Goal: Task Accomplishment & Management: Complete application form

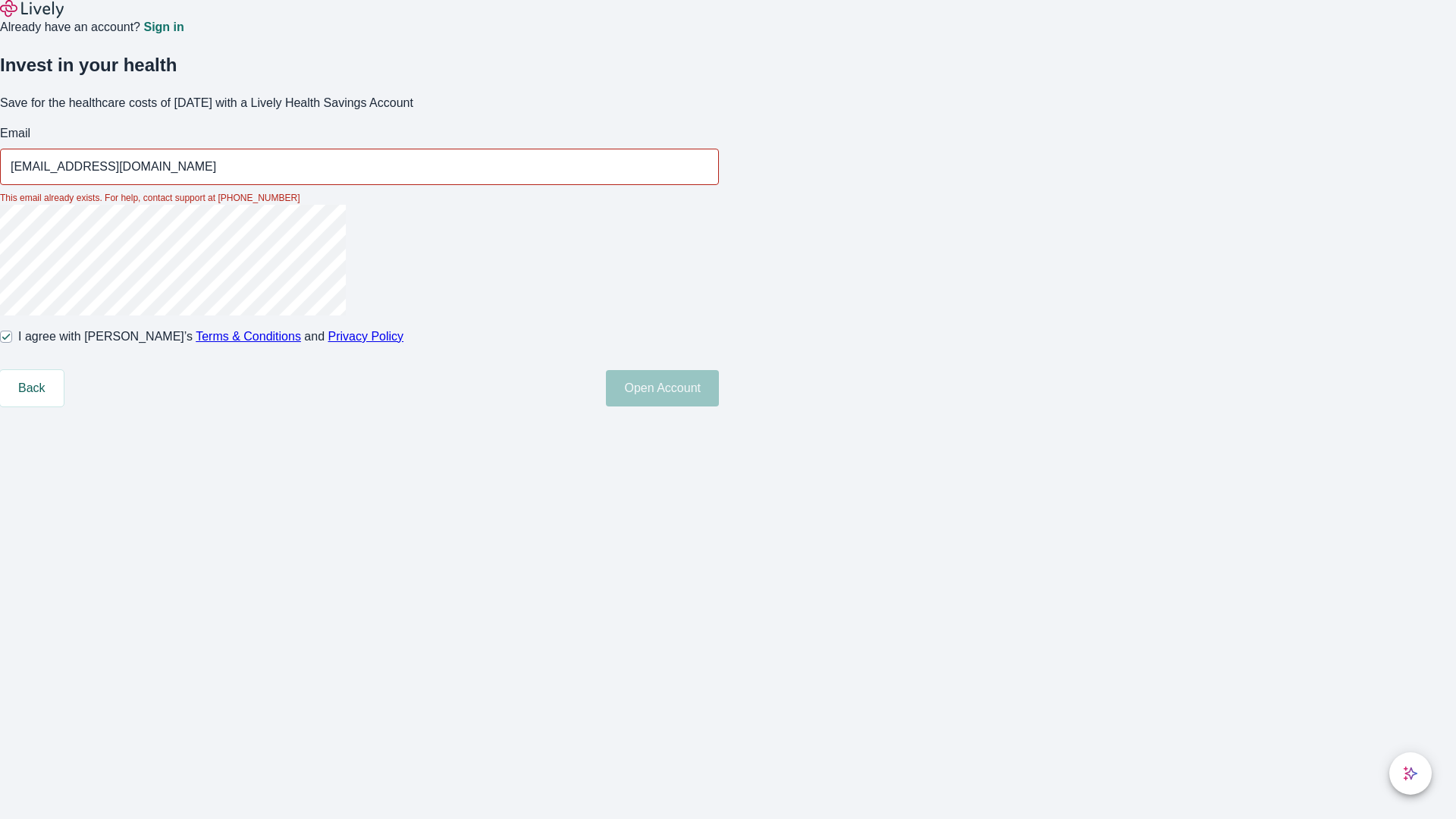
type input "[EMAIL_ADDRESS][DOMAIN_NAME]"
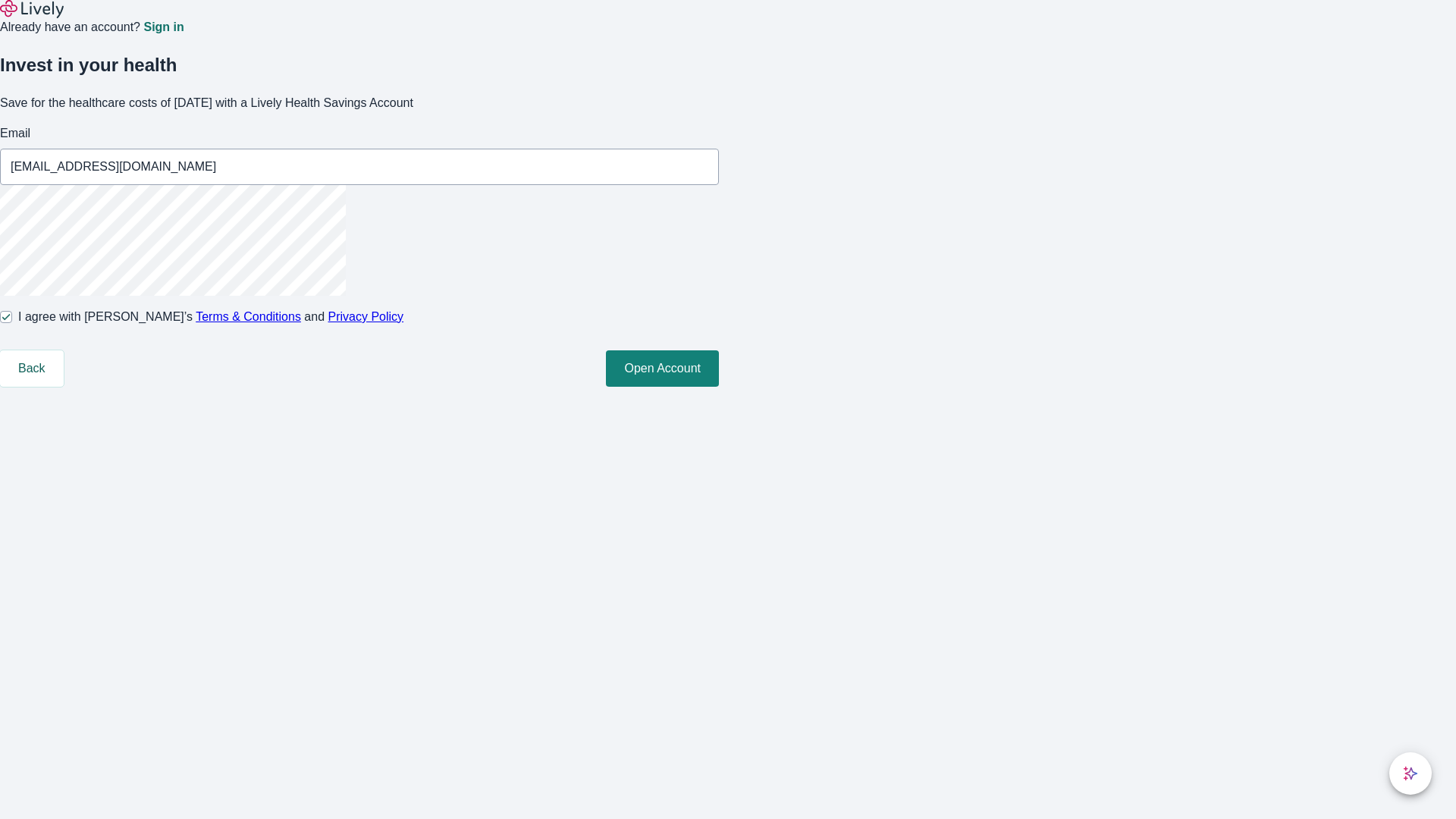
click at [12, 323] on input "I agree with Lively’s Terms & Conditions and Privacy Policy" at bounding box center [6, 317] width 12 height 12
checkbox input "false"
type input "[EMAIL_ADDRESS][DOMAIN_NAME]"
click at [12, 323] on input "I agree with Lively’s Terms & Conditions and Privacy Policy" at bounding box center [6, 317] width 12 height 12
checkbox input "true"
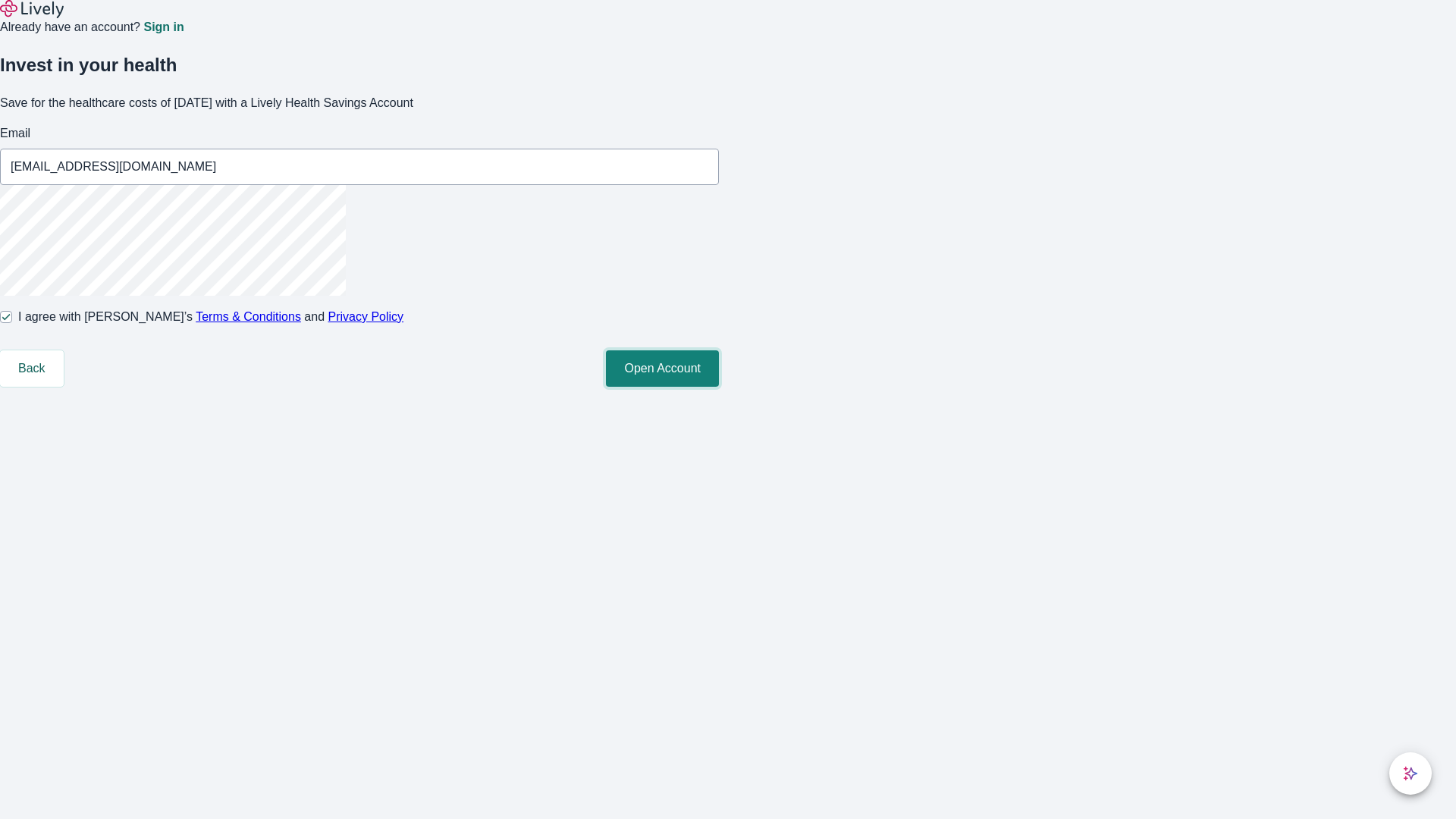
click at [719, 387] on button "Open Account" at bounding box center [662, 369] width 113 height 37
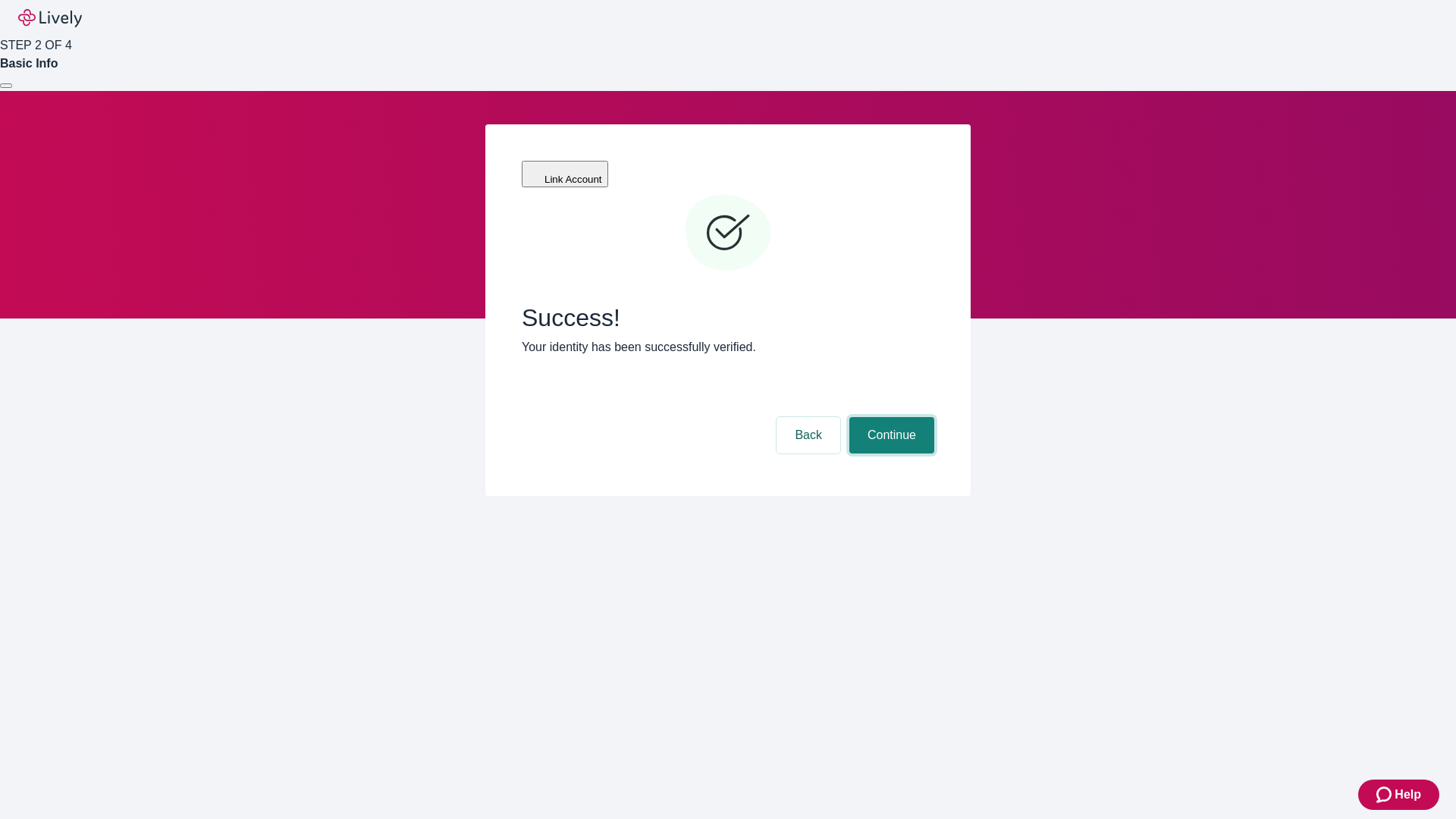
click at [890, 417] on button "Continue" at bounding box center [891, 435] width 85 height 37
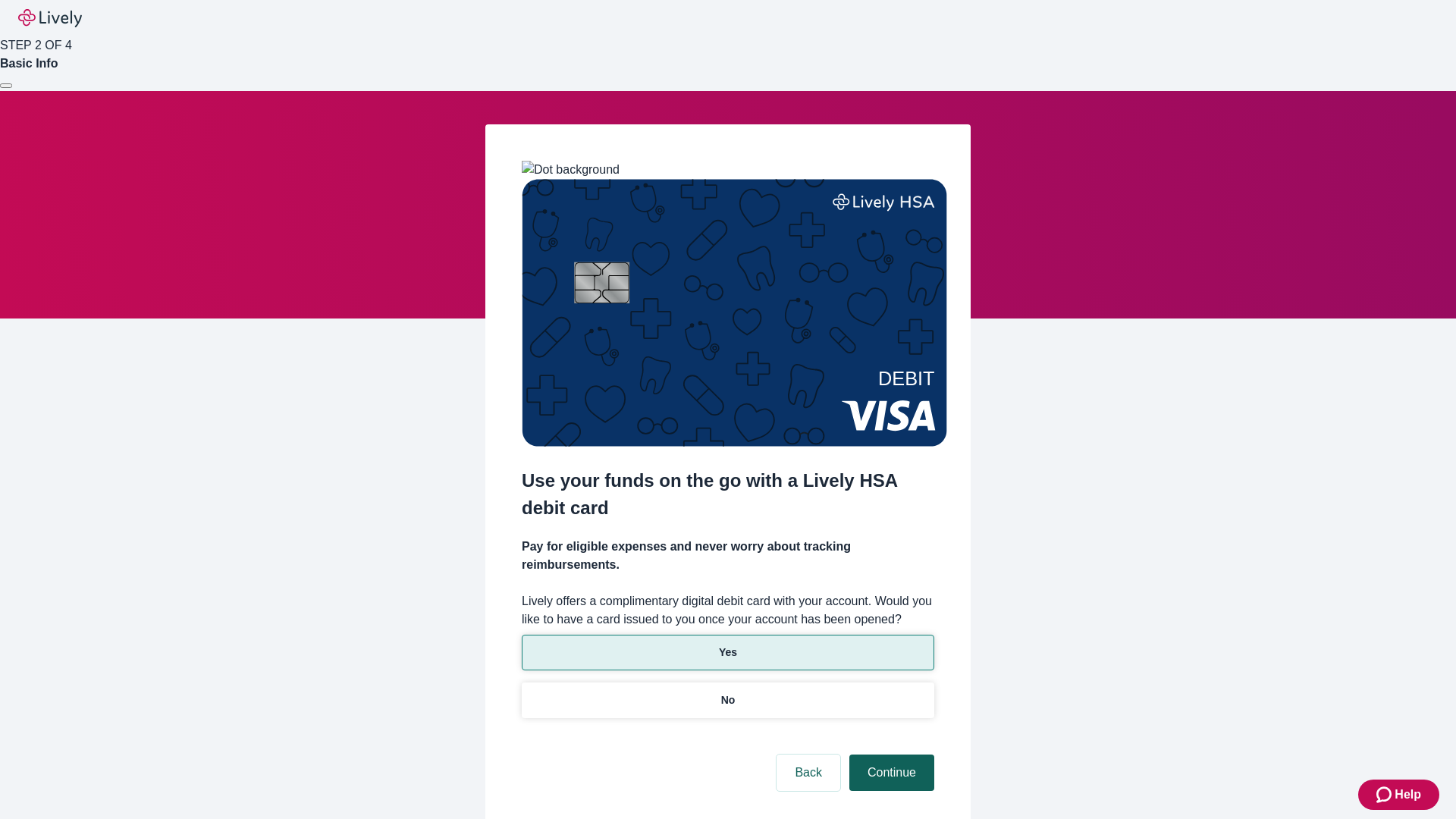
click at [727, 693] on p "No" at bounding box center [728, 701] width 14 height 16
click at [890, 754] on button "Continue" at bounding box center [891, 772] width 85 height 37
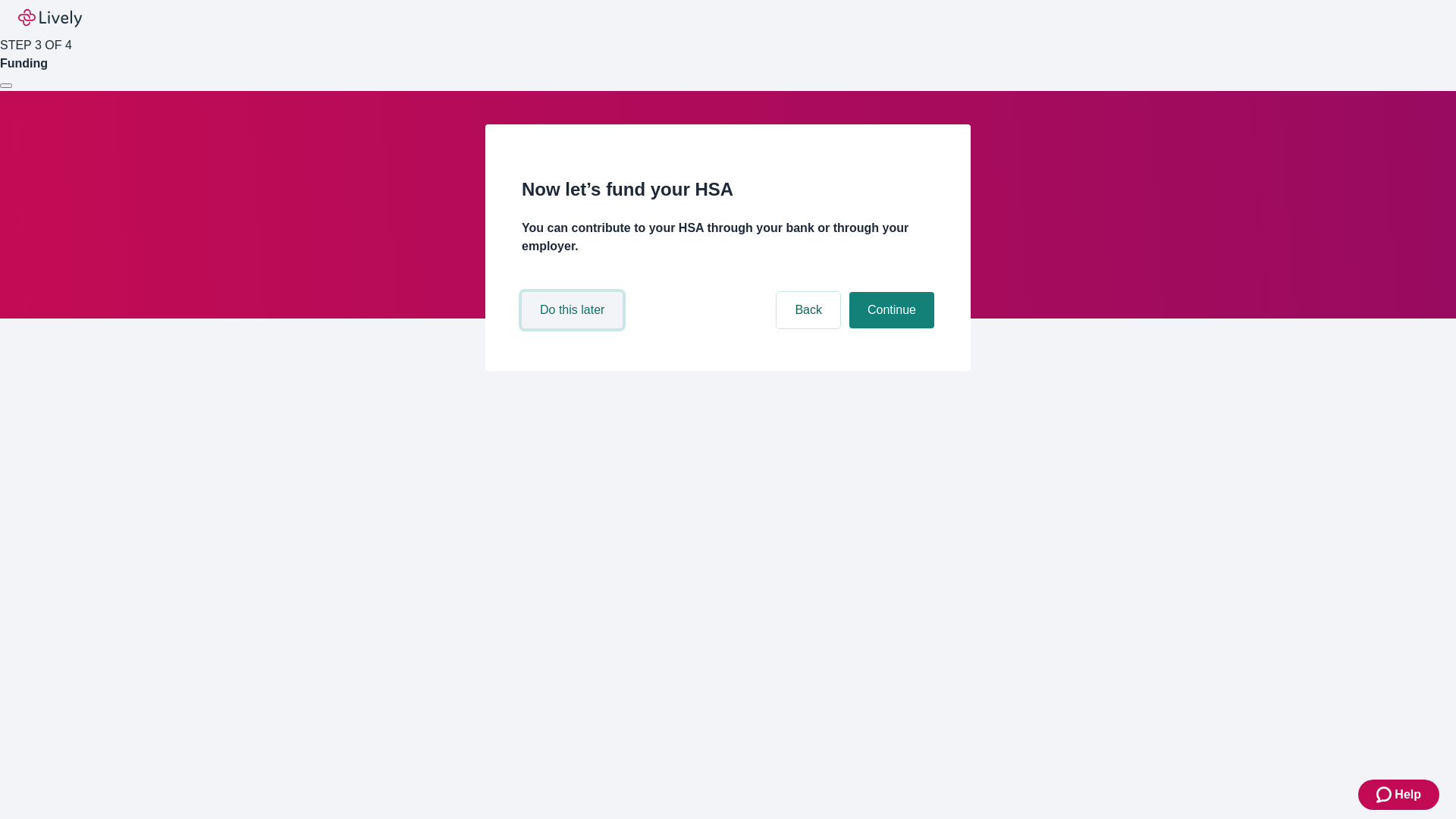
click at [574, 328] on button "Do this later" at bounding box center [572, 310] width 100 height 37
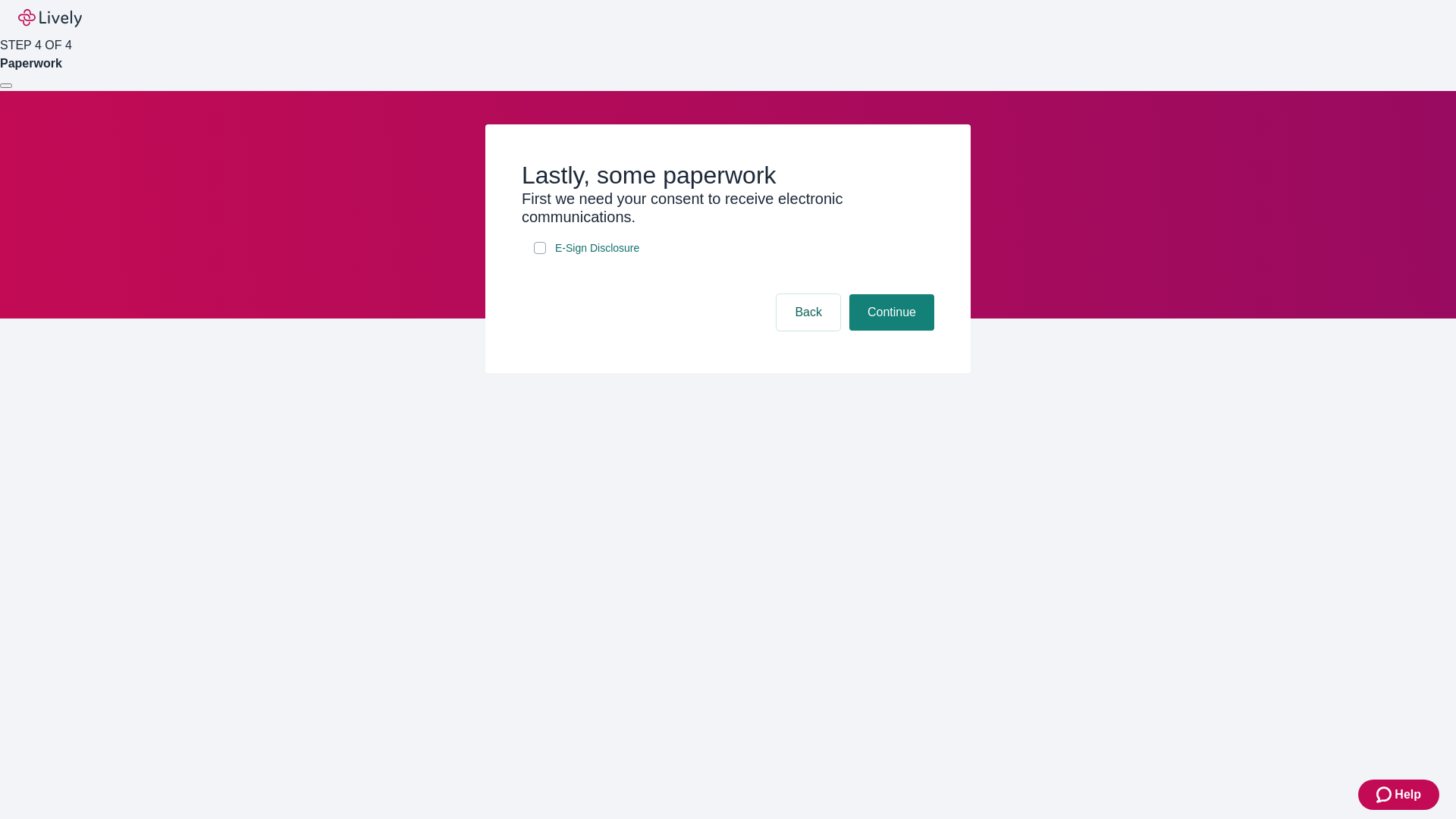
click at [540, 254] on input "E-Sign Disclosure" at bounding box center [540, 248] width 12 height 12
checkbox input "true"
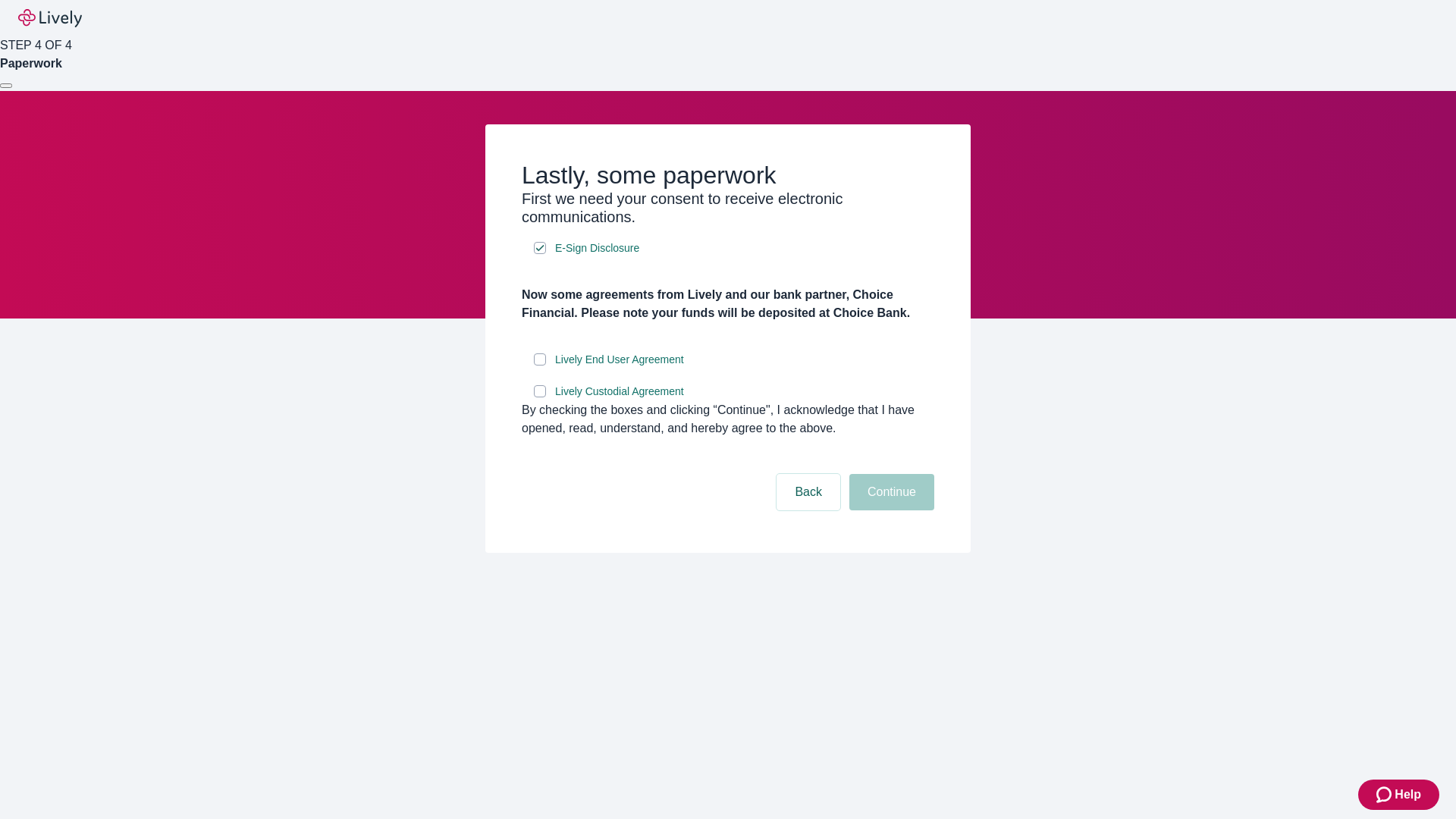
click at [540, 365] on input "Lively End User Agreement" at bounding box center [540, 360] width 12 height 12
checkbox input "true"
click at [540, 397] on input "Lively Custodial Agreement" at bounding box center [540, 391] width 12 height 12
checkbox input "true"
click at [890, 510] on button "Continue" at bounding box center [891, 492] width 85 height 37
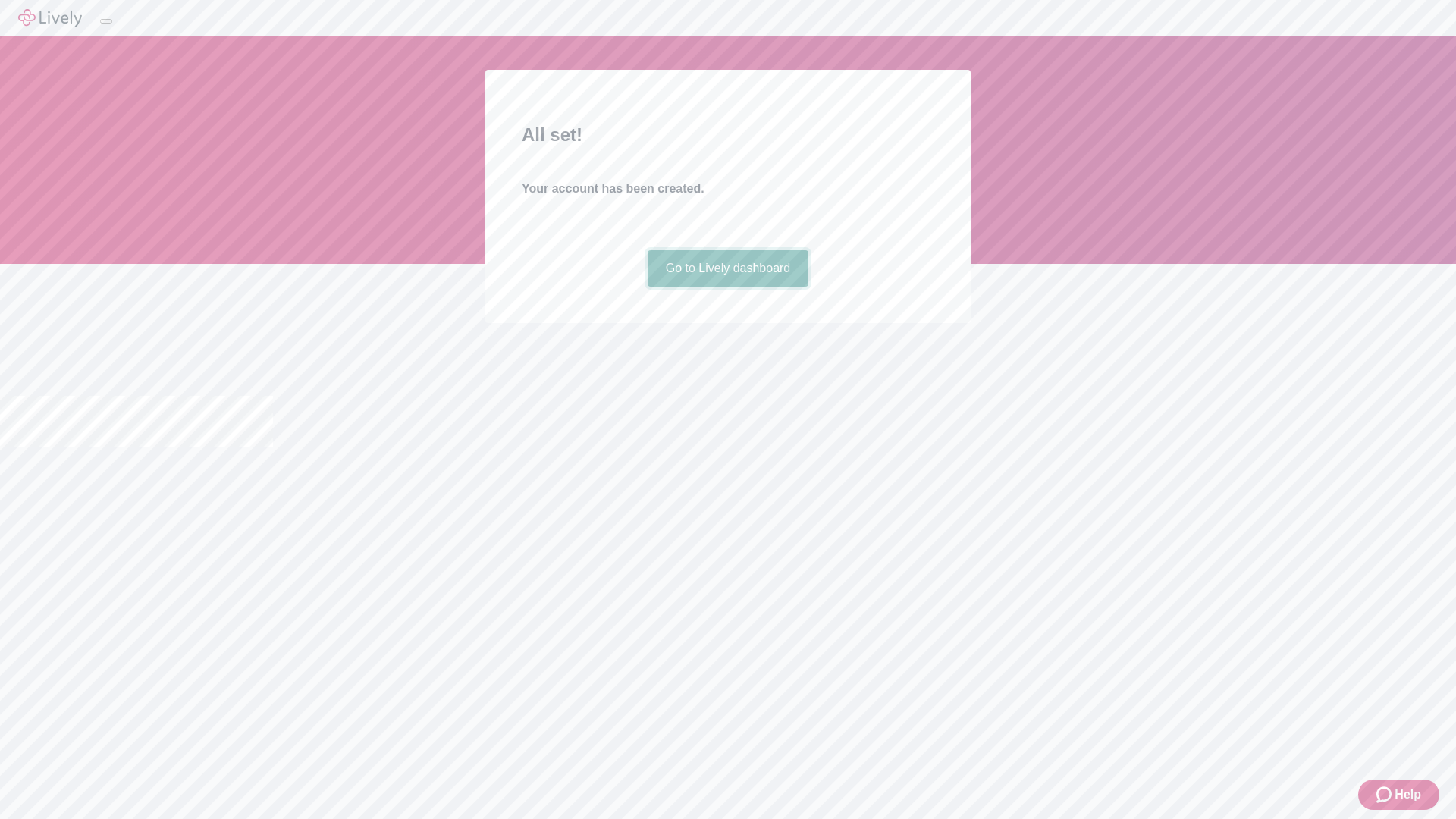
click at [727, 287] on link "Go to Lively dashboard" at bounding box center [728, 268] width 161 height 37
